Goal: Communication & Community: Answer question/provide support

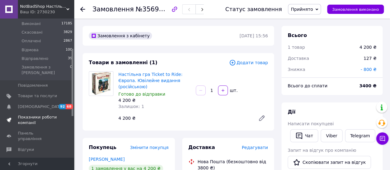
scroll to position [62, 0]
click at [31, 129] on span "Панель управління" at bounding box center [37, 134] width 39 height 11
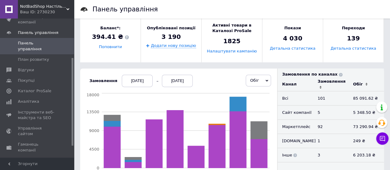
scroll to position [123, 0]
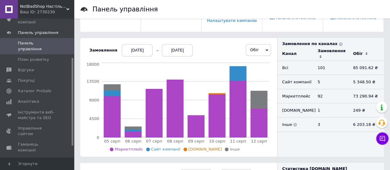
click at [124, 48] on div "[DATE]" at bounding box center [137, 50] width 31 height 12
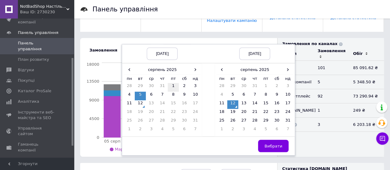
click at [168, 84] on td "1" at bounding box center [173, 87] width 11 height 9
click at [270, 145] on span "Вибрати" at bounding box center [274, 146] width 18 height 5
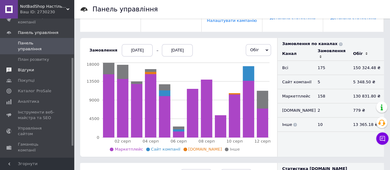
click at [28, 67] on span "Відгуки" at bounding box center [26, 70] width 16 height 6
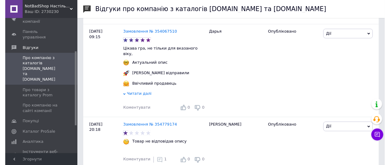
scroll to position [1449, 0]
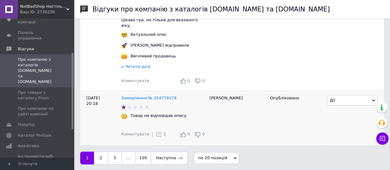
click at [156, 132] on icon at bounding box center [159, 134] width 6 height 6
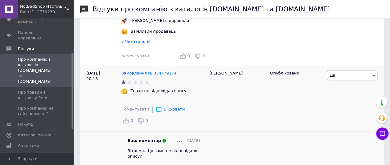
scroll to position [1505, 0]
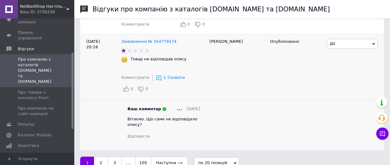
click at [352, 43] on span "Дії" at bounding box center [352, 44] width 51 height 10
click at [335, 69] on li "Оскаржити" at bounding box center [352, 72] width 50 height 9
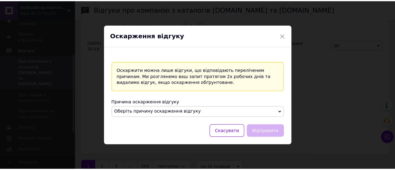
scroll to position [1501, 0]
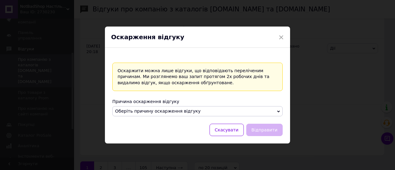
click at [193, 110] on span "Оберіть причину оскарження відгуку" at bounding box center [197, 111] width 170 height 10
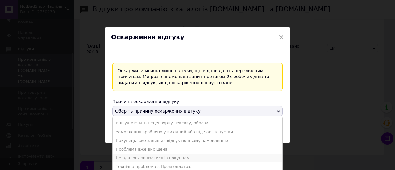
click at [194, 154] on li "Не вдалося зв'язатися із покупцем" at bounding box center [198, 158] width 170 height 9
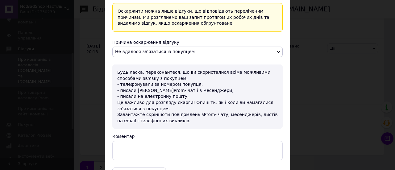
scroll to position [53, 0]
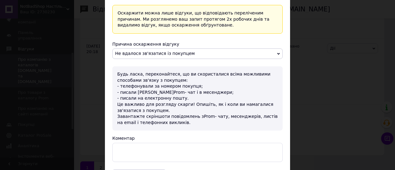
click at [183, 55] on span "Не вдалося зв'язатися із покупцем" at bounding box center [197, 53] width 170 height 10
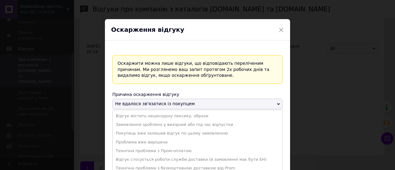
scroll to position [0, 0]
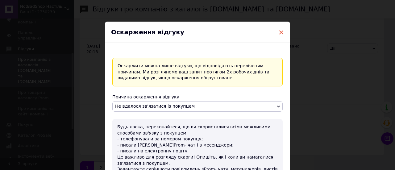
click at [278, 30] on span "×" at bounding box center [281, 32] width 6 height 10
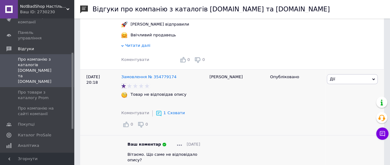
scroll to position [1505, 0]
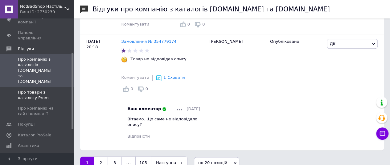
click at [41, 90] on span "Про товари з каталогу Prom" at bounding box center [37, 95] width 39 height 11
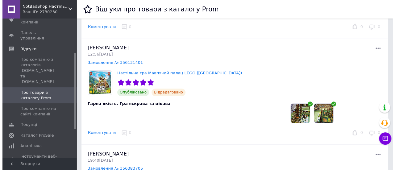
scroll to position [93, 0]
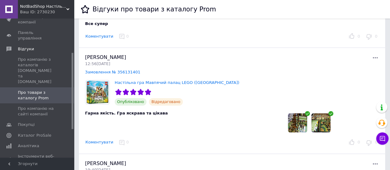
click at [302, 121] on img at bounding box center [297, 122] width 19 height 19
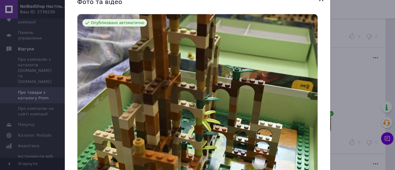
scroll to position [31, 0]
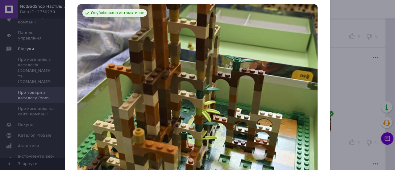
click at [320, 97] on icon "Показать следующий баннер" at bounding box center [323, 93] width 7 height 7
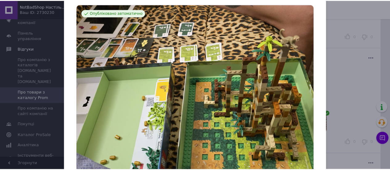
scroll to position [0, 0]
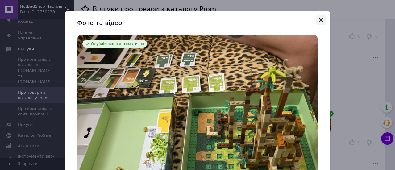
click at [320, 19] on icon "Закрыть" at bounding box center [320, 19] width 7 height 7
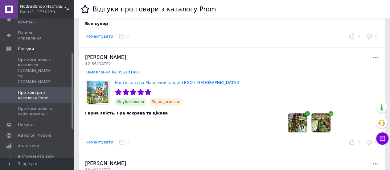
click at [98, 141] on button "Коментувати" at bounding box center [99, 142] width 28 height 6
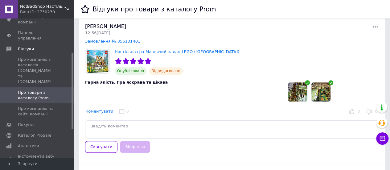
click at [108, 126] on textarea at bounding box center [232, 129] width 294 height 18
type textarea "L"
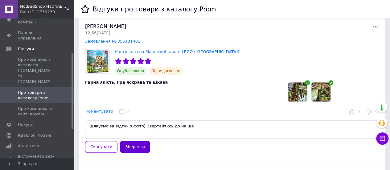
type textarea "Дякуємо за відгук з фото) Звертайтксь до на ще"
click at [138, 150] on button "Зберегти" at bounding box center [135, 147] width 30 height 12
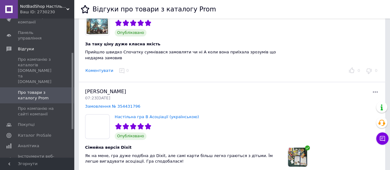
scroll to position [308, 0]
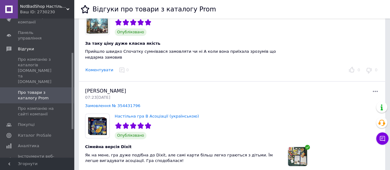
click at [101, 70] on button "Коментувати" at bounding box center [99, 70] width 28 height 6
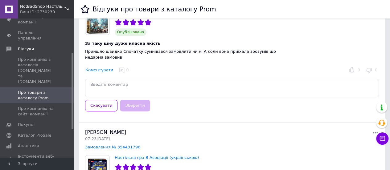
click at [124, 85] on textarea at bounding box center [232, 88] width 294 height 18
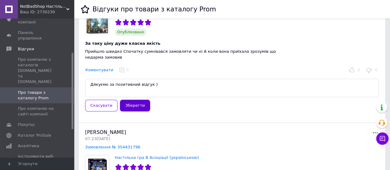
type textarea "Дякуємо за позитивний відгук )"
click at [132, 100] on button "Зберегти" at bounding box center [135, 106] width 30 height 12
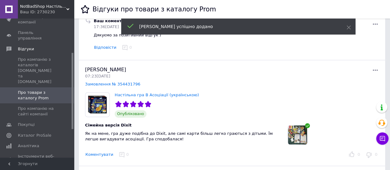
scroll to position [401, 0]
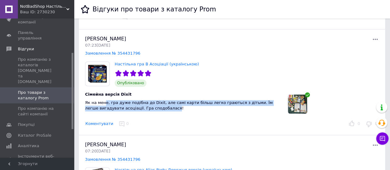
drag, startPoint x: 104, startPoint y: 101, endPoint x: 155, endPoint y: 107, distance: 51.6
click at [155, 107] on span "Як на мене, гра дуже подібна до Dixit, але самі карти більш легко граються з ді…" at bounding box center [179, 105] width 188 height 10
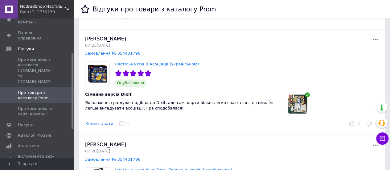
click at [101, 121] on button "Коментувати" at bounding box center [99, 124] width 28 height 6
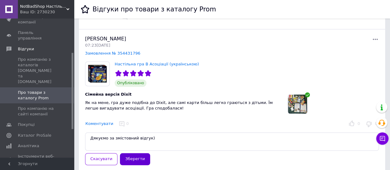
type textarea "Дякуємо за змістовний відгук)"
click at [126, 153] on button "Зберегти" at bounding box center [135, 159] width 30 height 12
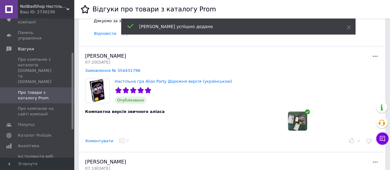
scroll to position [538, 0]
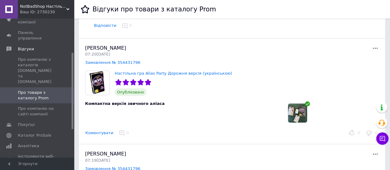
click at [104, 132] on button "Коментувати" at bounding box center [99, 133] width 28 height 6
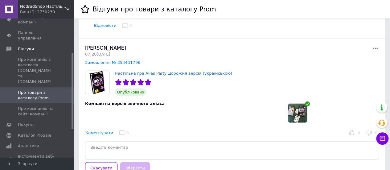
click at [134, 145] on textarea at bounding box center [232, 150] width 294 height 18
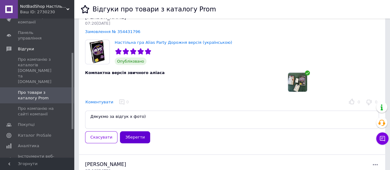
type textarea "Дякуємо за відгук х фото)"
click at [137, 136] on button "Зберегти" at bounding box center [135, 137] width 30 height 12
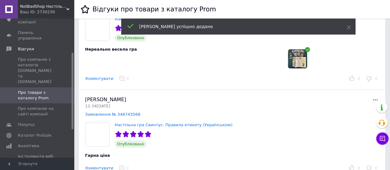
scroll to position [706, 0]
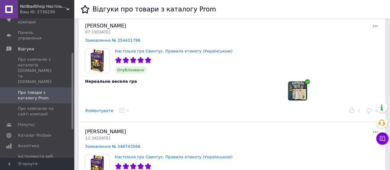
click at [97, 108] on button "Коментувати" at bounding box center [99, 111] width 28 height 6
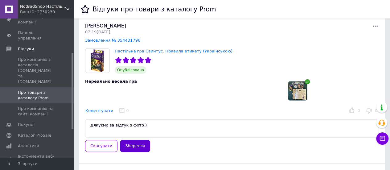
type textarea "Дякуємо за відгук з фото )"
click at [131, 140] on button "Зберегти" at bounding box center [135, 146] width 30 height 12
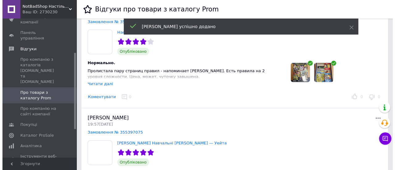
scroll to position [923, 0]
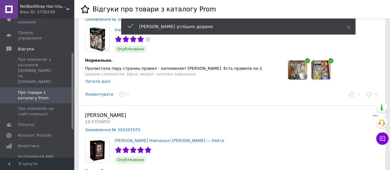
click at [102, 79] on div "Читати далі" at bounding box center [97, 81] width 25 height 5
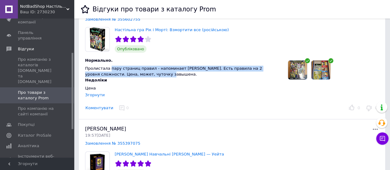
drag, startPoint x: 141, startPoint y: 66, endPoint x: 265, endPoint y: 71, distance: 124.1
click at [265, 71] on div "Пролистала пару страниц правил - напоминает [PERSON_NAME]. Есть правила на 2 ур…" at bounding box center [181, 78] width 193 height 25
click at [224, 72] on div "Пролистала пару страниц правил - напоминает [PERSON_NAME]. Есть правила на 2 ур…" at bounding box center [181, 78] width 193 height 25
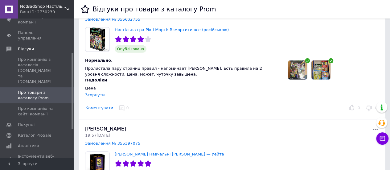
click at [302, 66] on img at bounding box center [297, 69] width 19 height 19
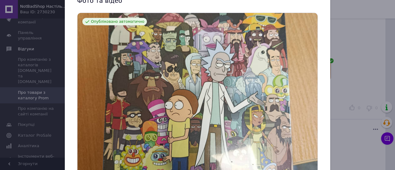
scroll to position [31, 0]
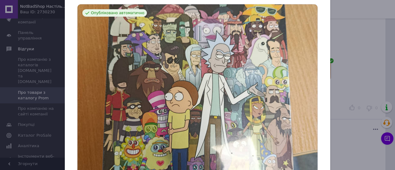
click at [317, 94] on button "Показать следующий баннер" at bounding box center [323, 94] width 13 height 13
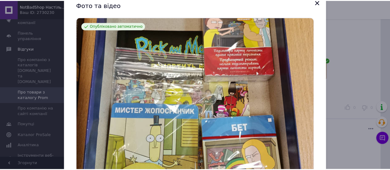
scroll to position [0, 0]
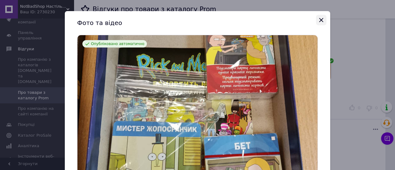
click at [323, 19] on icon "Закрыть" at bounding box center [320, 19] width 7 height 7
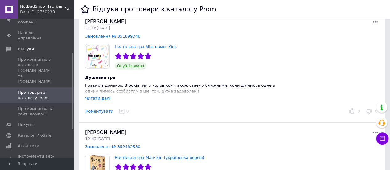
scroll to position [1941, 0]
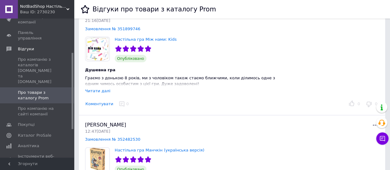
click at [104, 89] on div "Читати далі" at bounding box center [97, 91] width 25 height 5
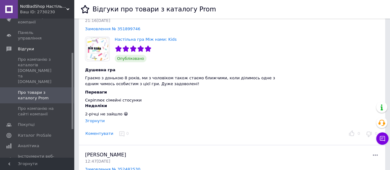
scroll to position [1972, 0]
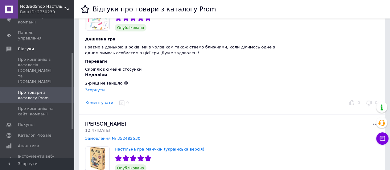
click at [98, 100] on button "Коментувати" at bounding box center [99, 103] width 28 height 6
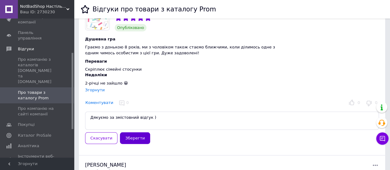
type textarea "Дякуємо за змістовний відгук )"
click at [131, 132] on button "Зберегти" at bounding box center [135, 138] width 30 height 12
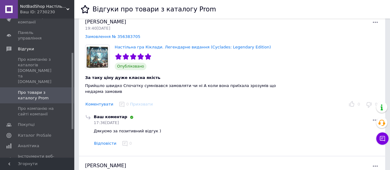
scroll to position [278, 0]
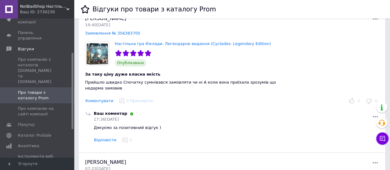
click at [100, 98] on button "Коментувати" at bounding box center [99, 101] width 28 height 6
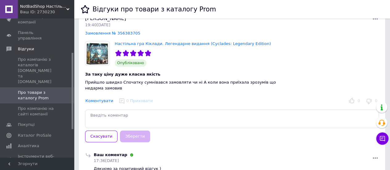
click at [164, 86] on div "Прийшло швидко Спочатку сумнівався замовляти чи ні А коли вона приїхала зрозумі…" at bounding box center [181, 85] width 193 height 11
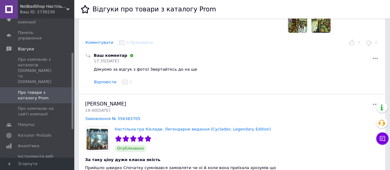
scroll to position [185, 0]
